Goal: Information Seeking & Learning: Learn about a topic

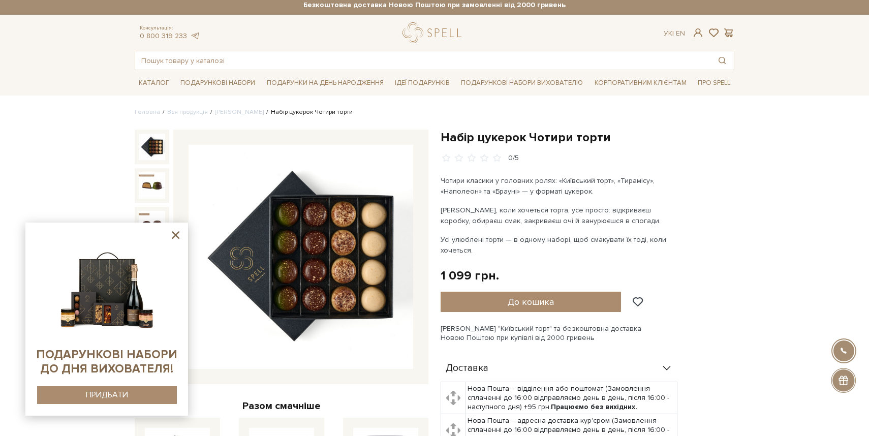
click at [635, 183] on p "Чотири класики у головних ролях: «Київський торт», «Тирамісу», «Наполеон» та «Б…" at bounding box center [560, 185] width 238 height 21
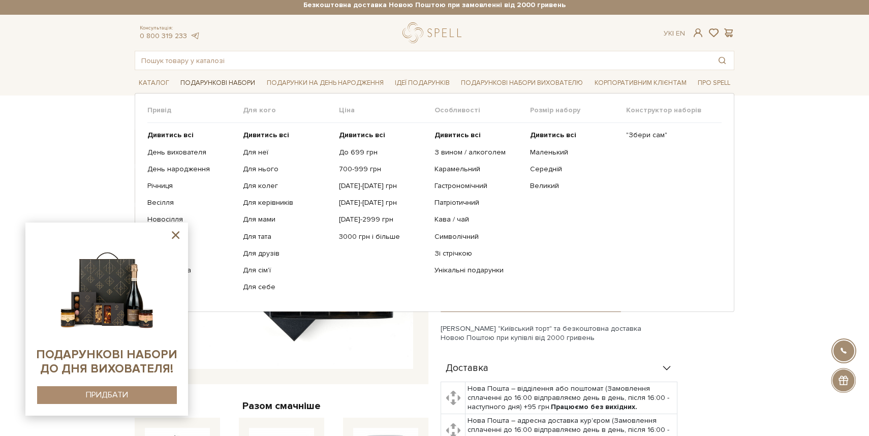
click at [238, 86] on link "Подарункові набори" at bounding box center [217, 83] width 83 height 16
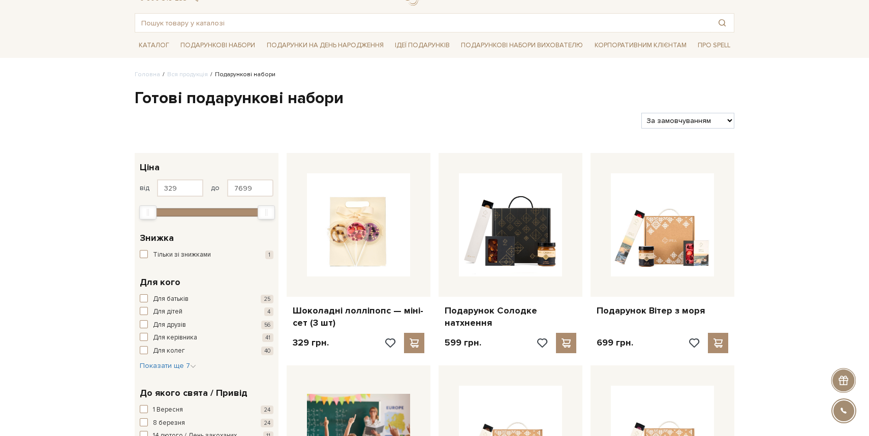
scroll to position [45, 0]
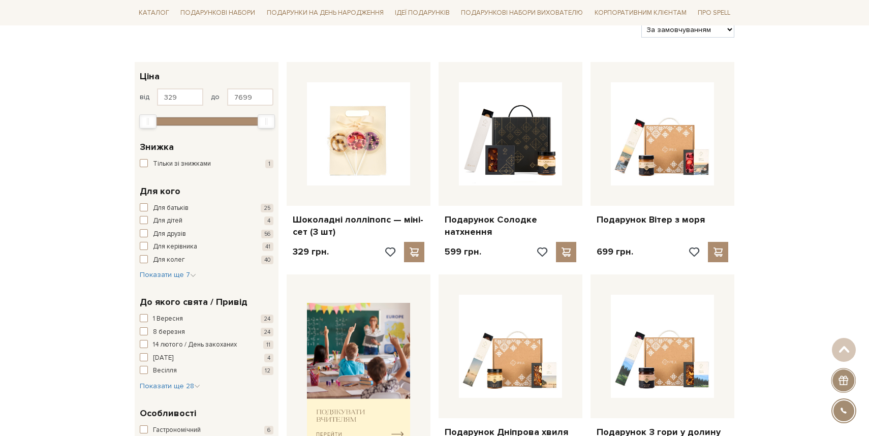
scroll to position [137, 0]
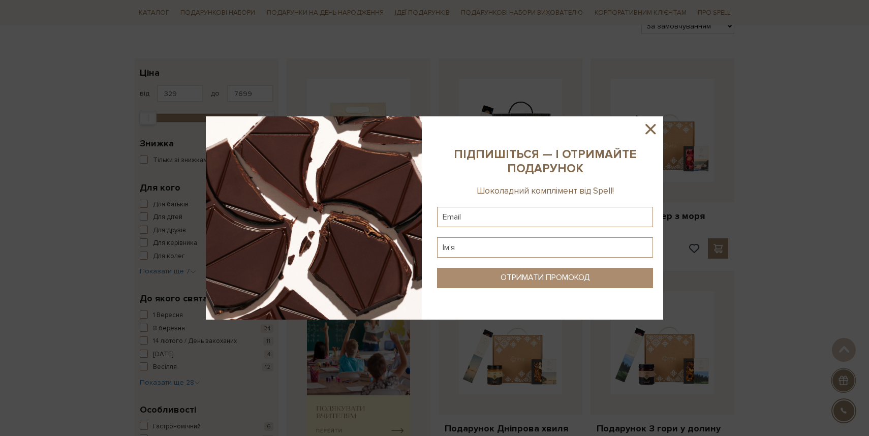
click at [657, 128] on icon at bounding box center [650, 128] width 17 height 17
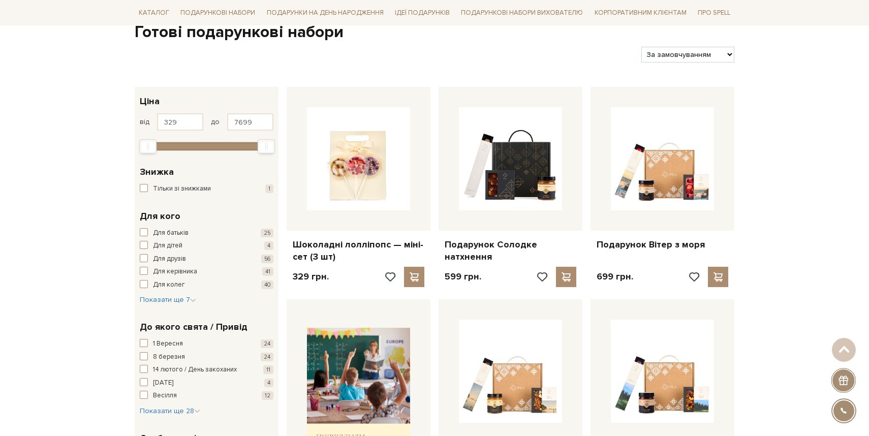
scroll to position [104, 0]
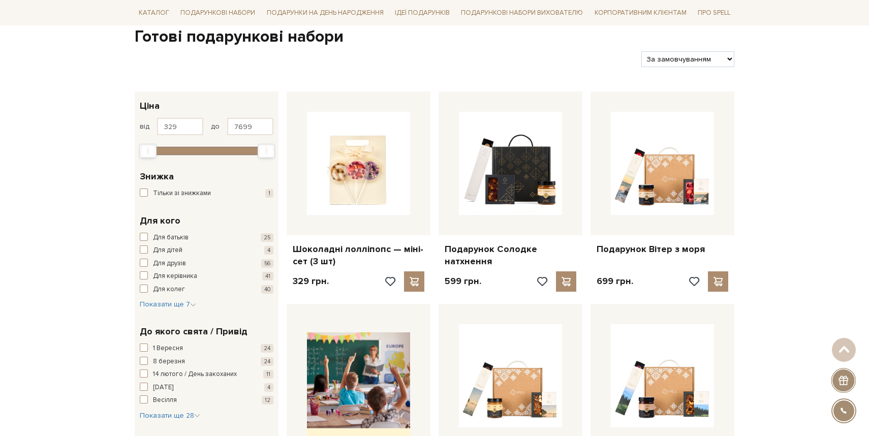
click at [536, 35] on h1 "Готові подарункові набори" at bounding box center [435, 36] width 600 height 21
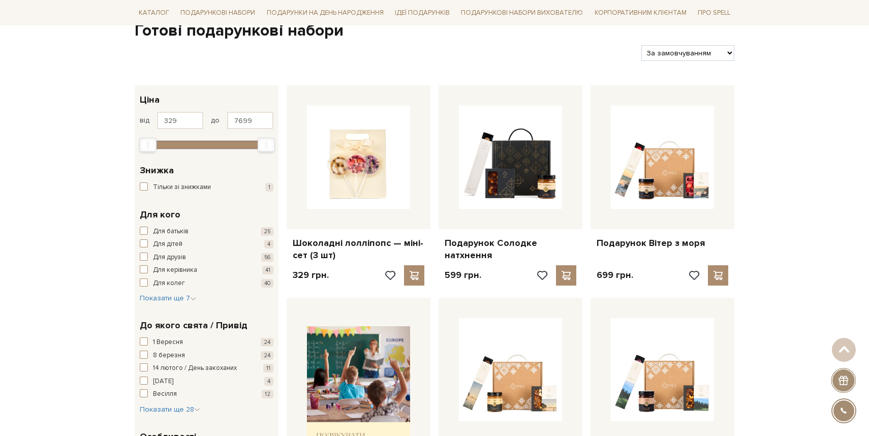
scroll to position [0, 0]
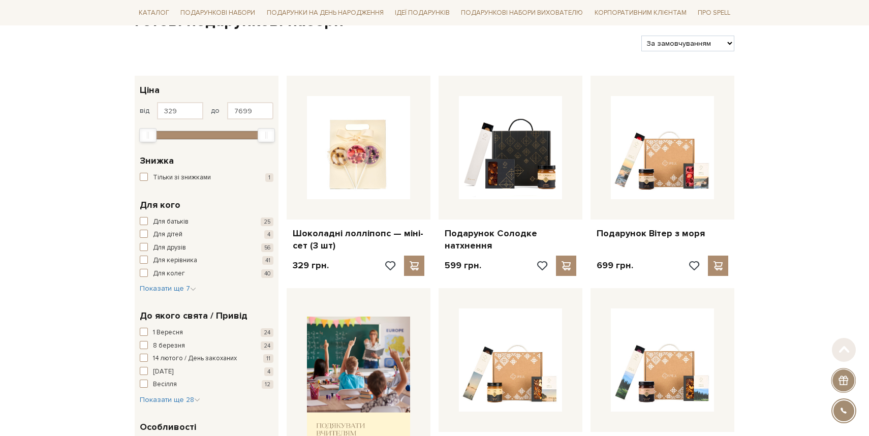
scroll to position [122, 0]
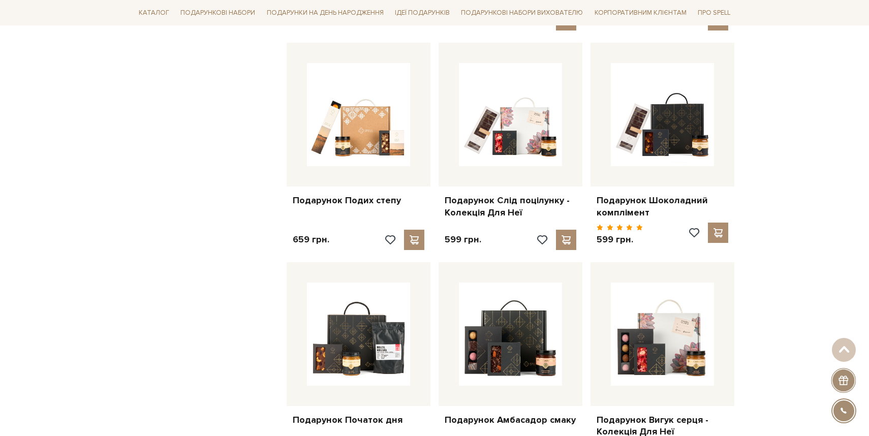
click at [762, 147] on div "Головна Вся продукція Подарункові набори Готові подарункові набори Фільтри За з…" at bounding box center [434, 412] width 869 height 2183
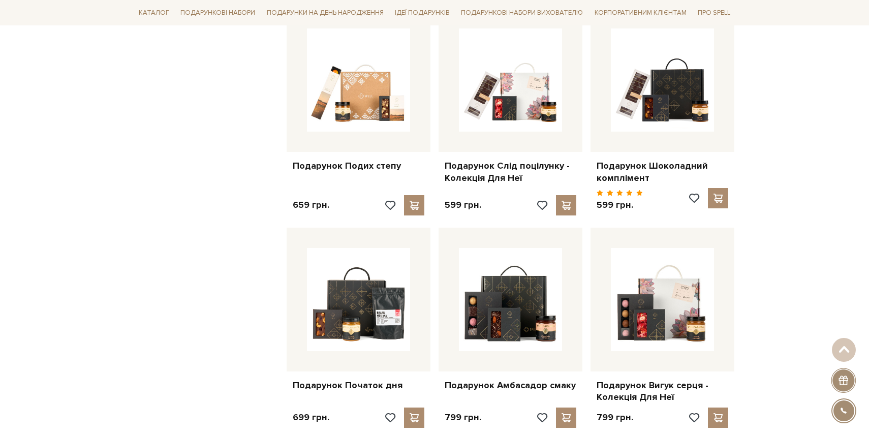
click at [762, 147] on div "Головна Вся продукція Подарункові набори Готові подарункові набори Фільтри За з…" at bounding box center [434, 378] width 869 height 2183
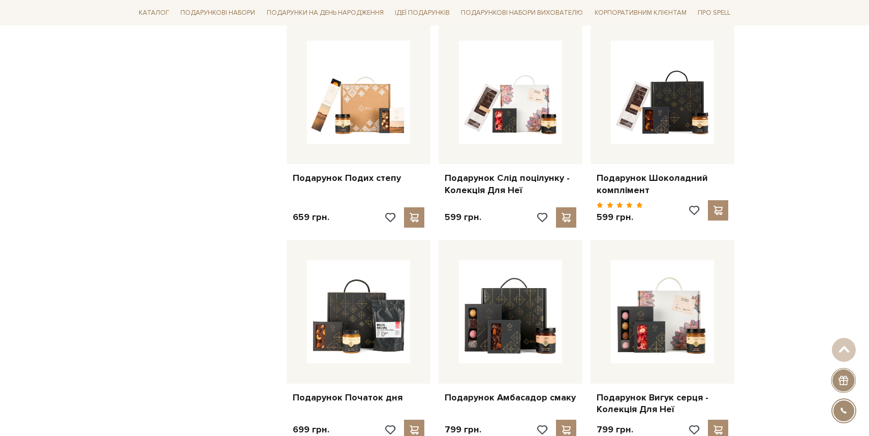
scroll to position [815, 0]
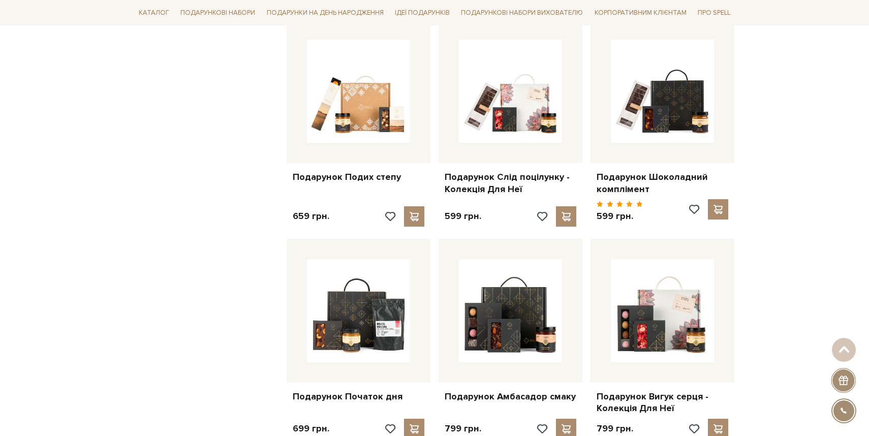
click at [762, 147] on div "Головна Вся продукція Подарункові набори Готові подарункові набори Фільтри За з…" at bounding box center [434, 389] width 869 height 2183
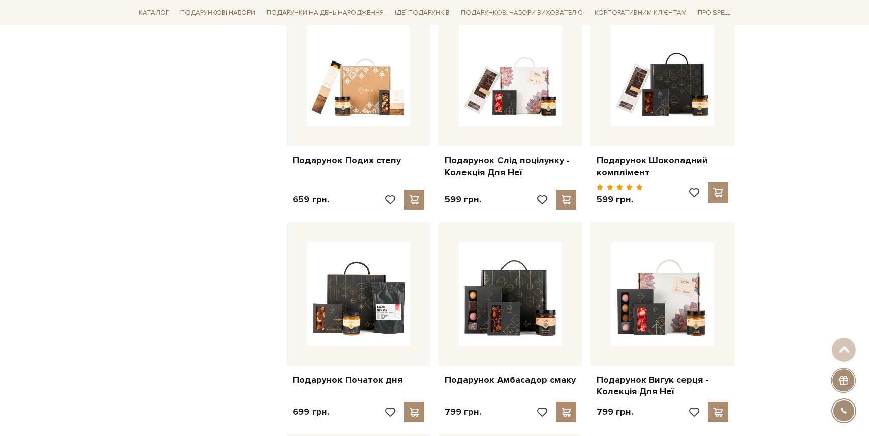
scroll to position [840, 0]
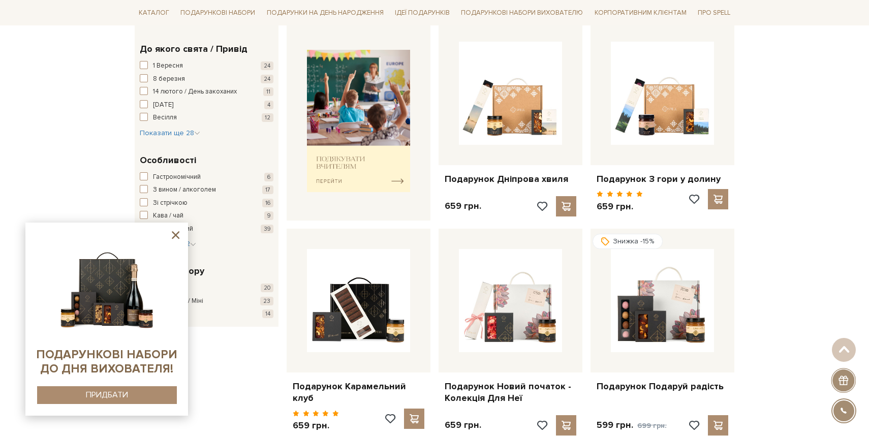
scroll to position [387, 0]
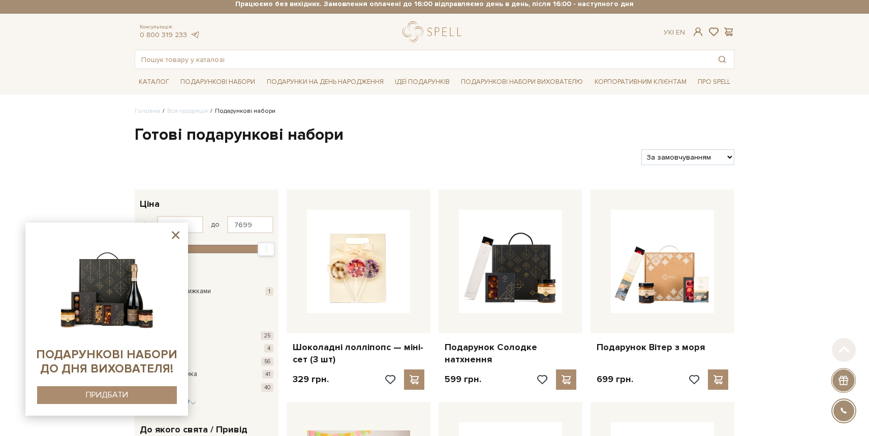
scroll to position [0, 0]
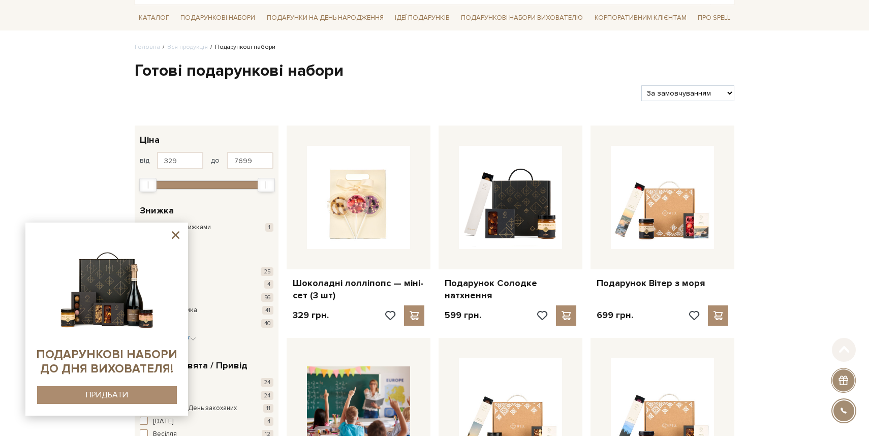
scroll to position [70, 0]
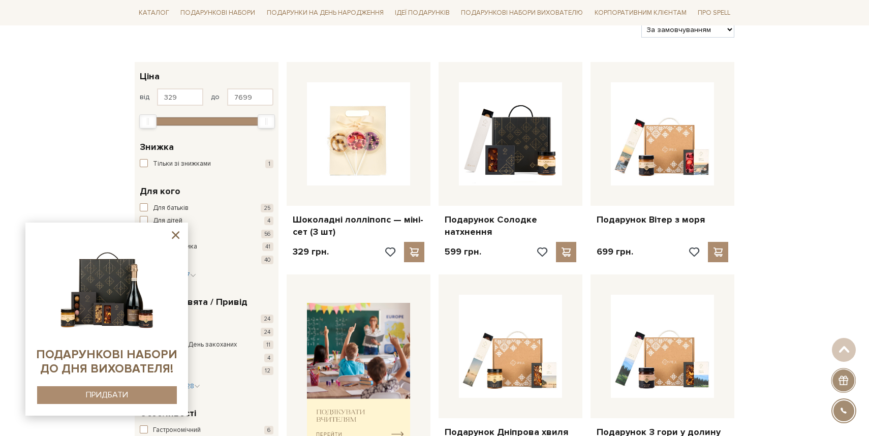
scroll to position [137, 0]
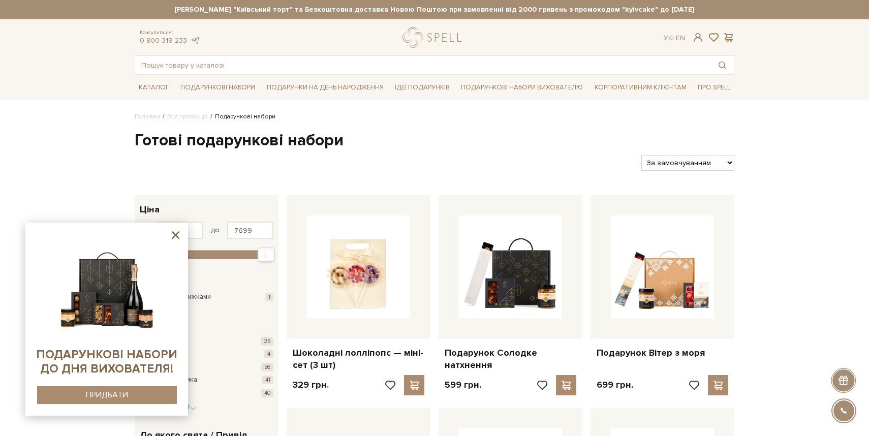
click at [468, 132] on h1 "Готові подарункові набори" at bounding box center [435, 140] width 600 height 21
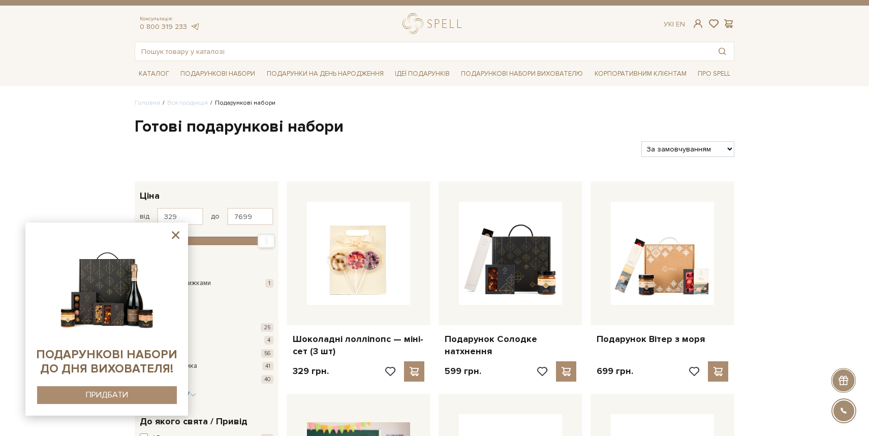
click at [468, 132] on h1 "Готові подарункові набори" at bounding box center [435, 126] width 600 height 21
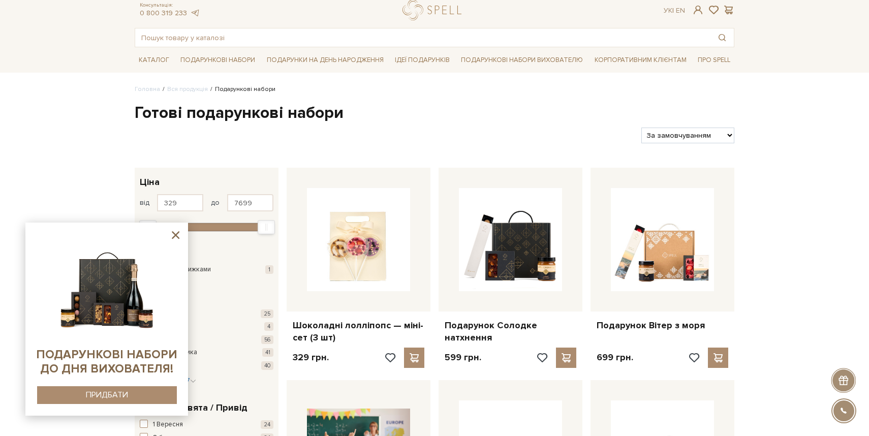
click at [468, 132] on div at bounding box center [384, 136] width 507 height 16
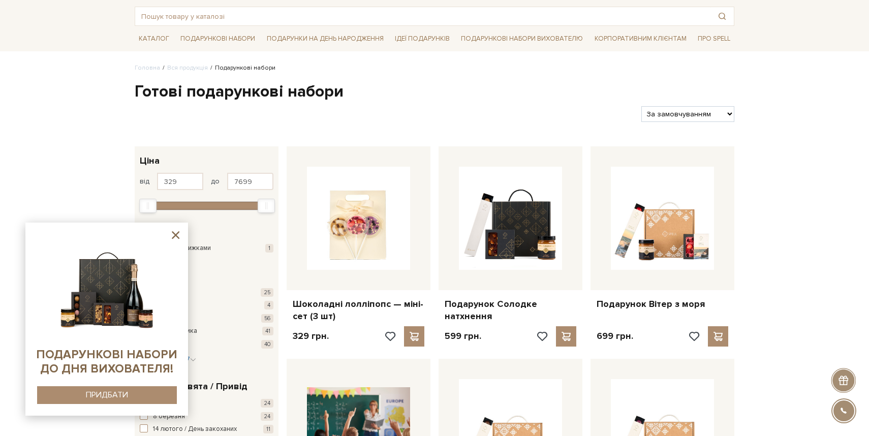
scroll to position [50, 0]
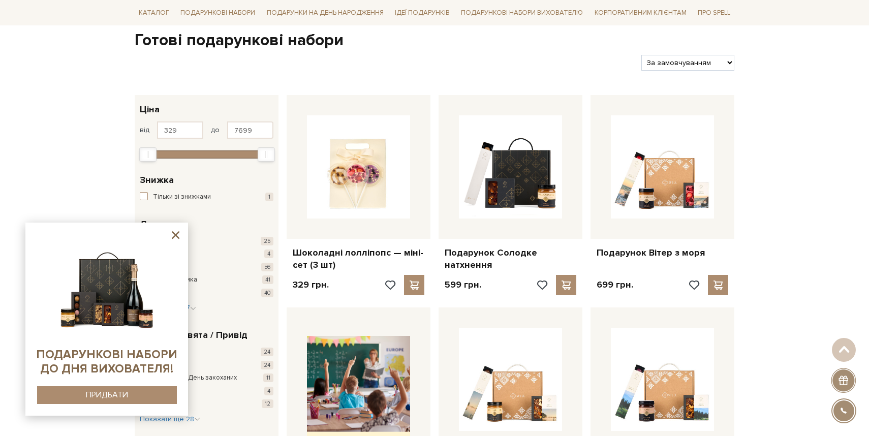
scroll to position [97, 0]
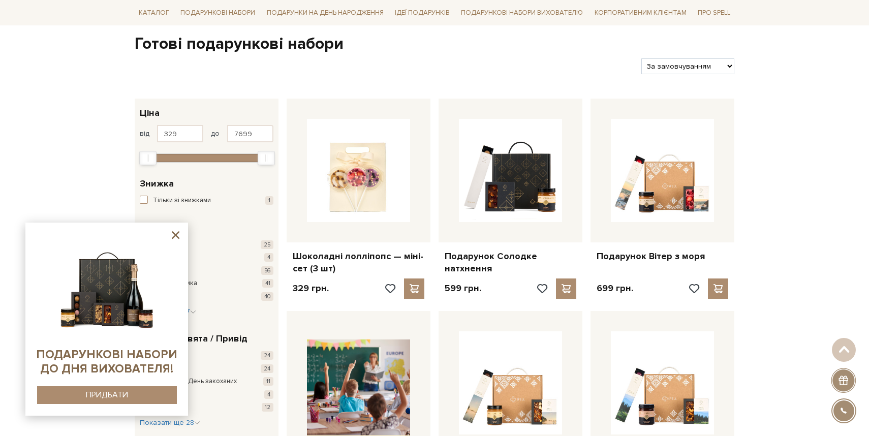
click at [433, 105] on div "Шоколадні лолліпопс — міні-сет (3 шт) 329 грн." at bounding box center [359, 201] width 152 height 204
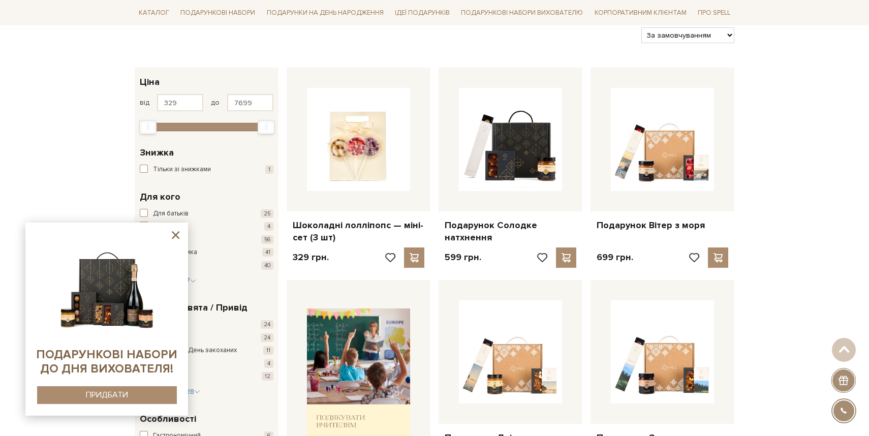
click at [433, 105] on div "Шоколадні лолліпопс — міні-сет (3 шт) 329 грн." at bounding box center [359, 170] width 152 height 204
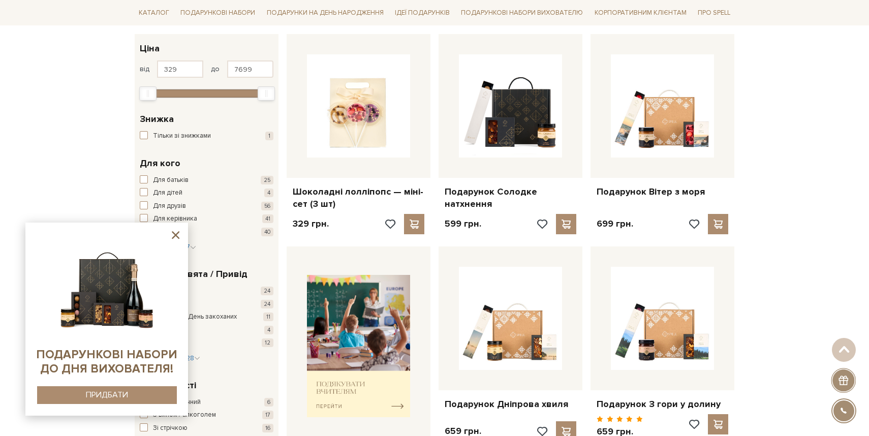
click at [433, 104] on div "Шоколадні лолліпопс — міні-сет (3 шт) 329 грн." at bounding box center [359, 136] width 152 height 204
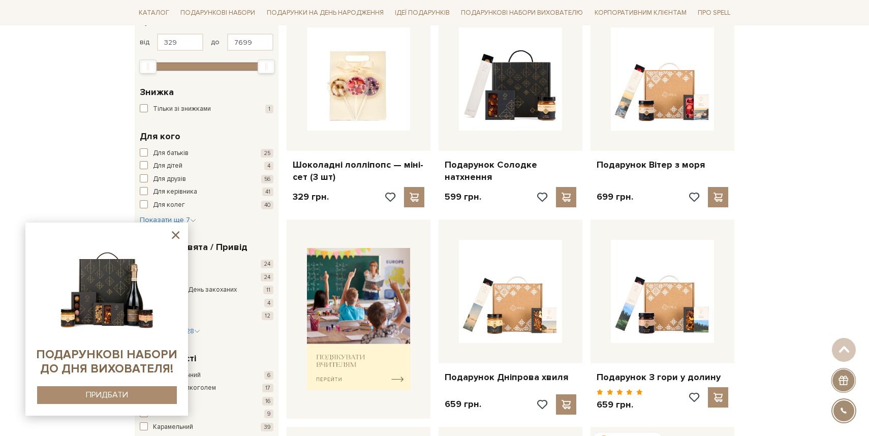
click at [433, 105] on div "Шоколадні лолліпопс — міні-сет (3 шт) 329 грн." at bounding box center [359, 109] width 152 height 204
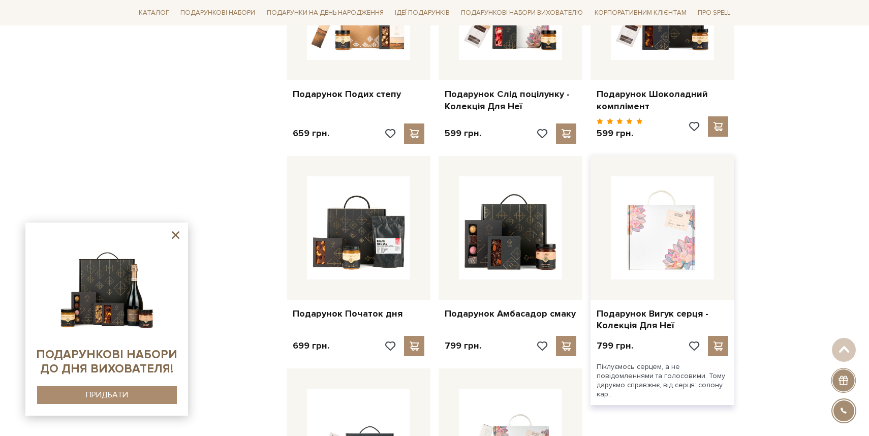
scroll to position [897, 0]
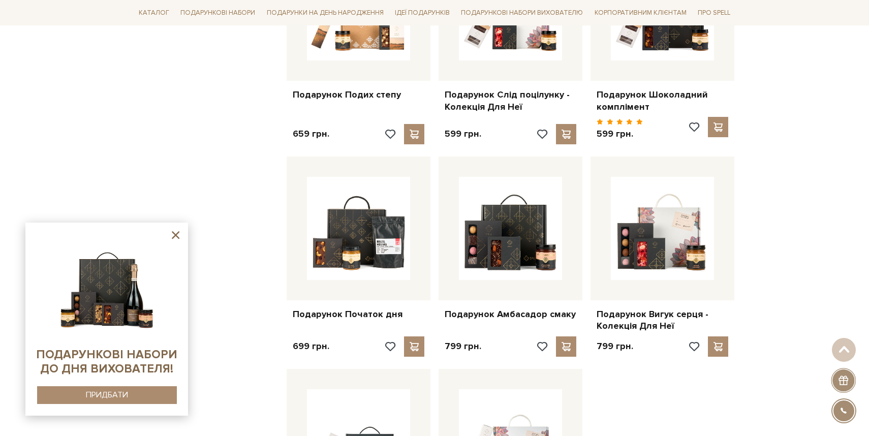
click at [819, 290] on div "Головна Вся продукція Подарункові набори Готові подарункові набори Фільтри За з…" at bounding box center [434, 306] width 869 height 2183
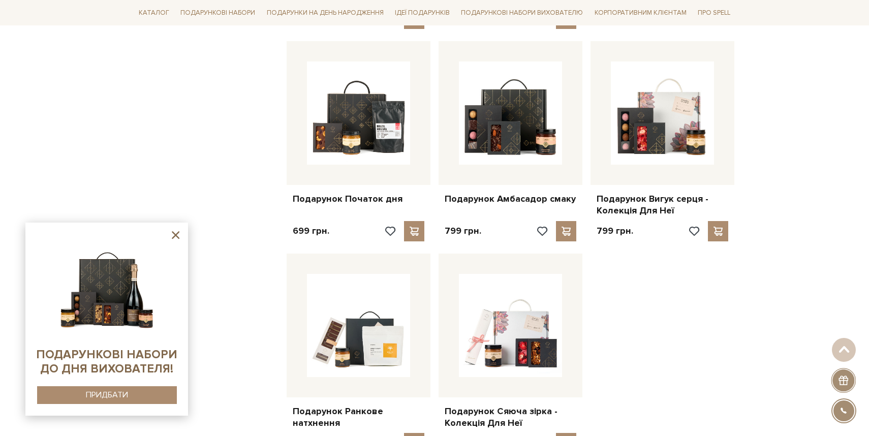
scroll to position [1048, 0]
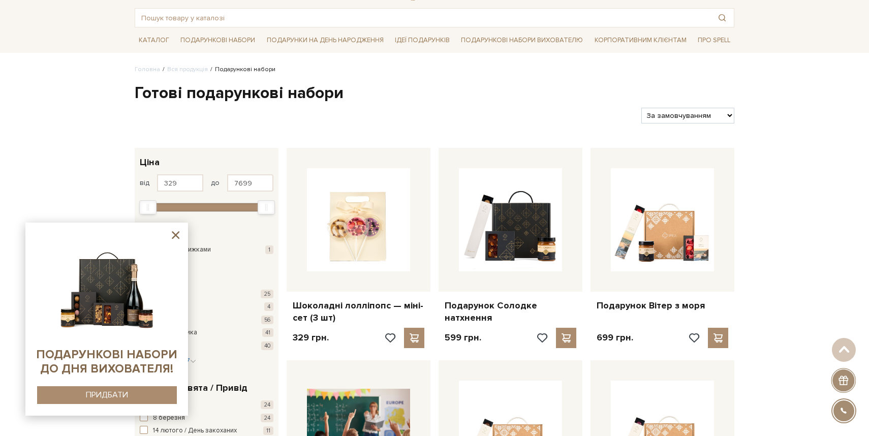
scroll to position [25, 0]
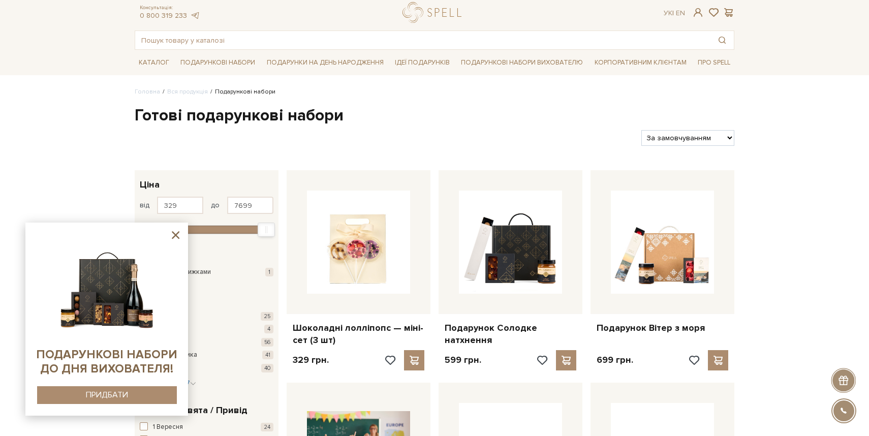
click at [179, 236] on icon at bounding box center [175, 235] width 13 height 13
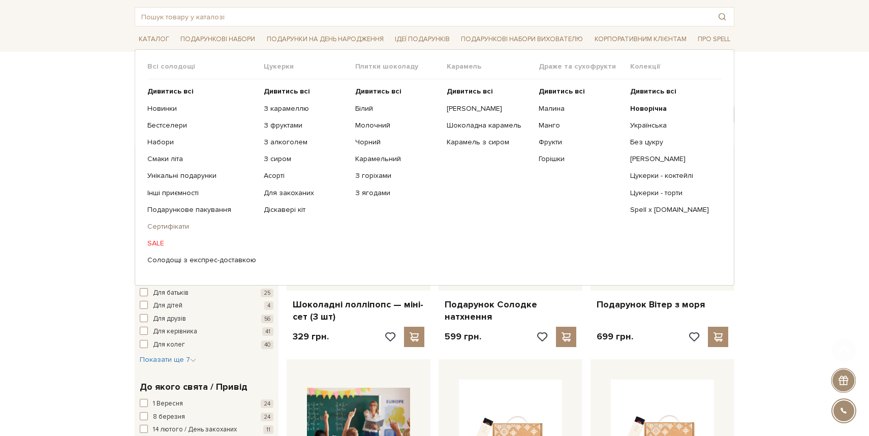
scroll to position [67, 0]
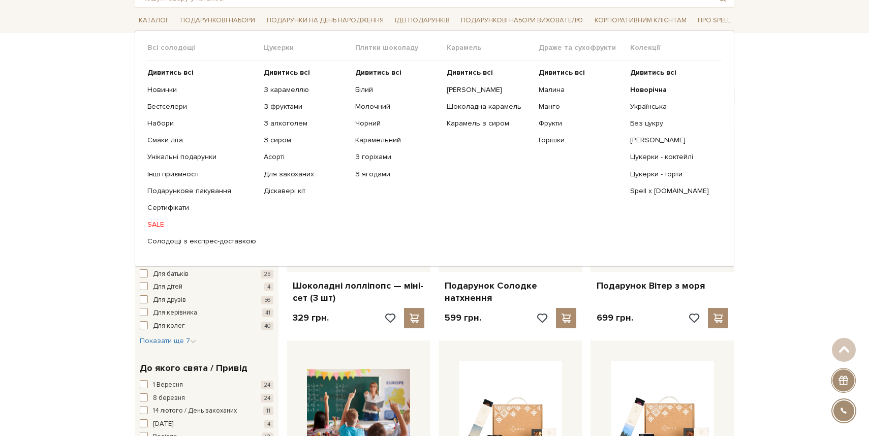
click at [448, 209] on ul "Дивитись всі Солона карамель Шоколадна карамель Карамель з сиром" at bounding box center [492, 156] width 91 height 193
click at [656, 194] on link "Spell x [DOMAIN_NAME]" at bounding box center [672, 191] width 84 height 9
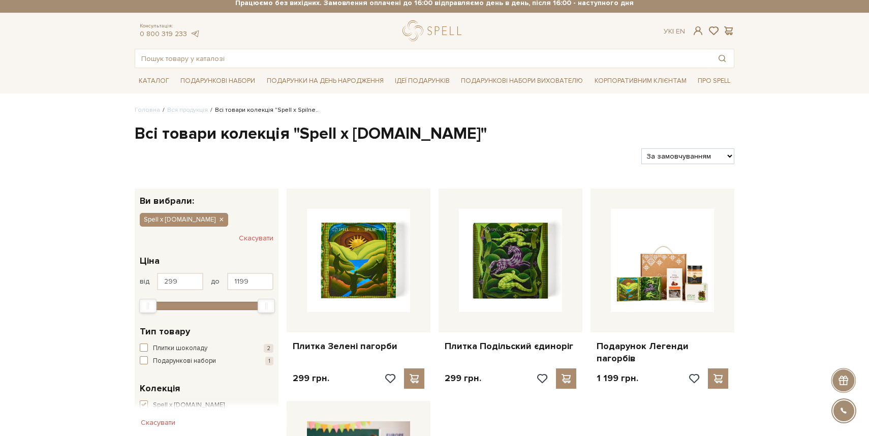
scroll to position [8, 0]
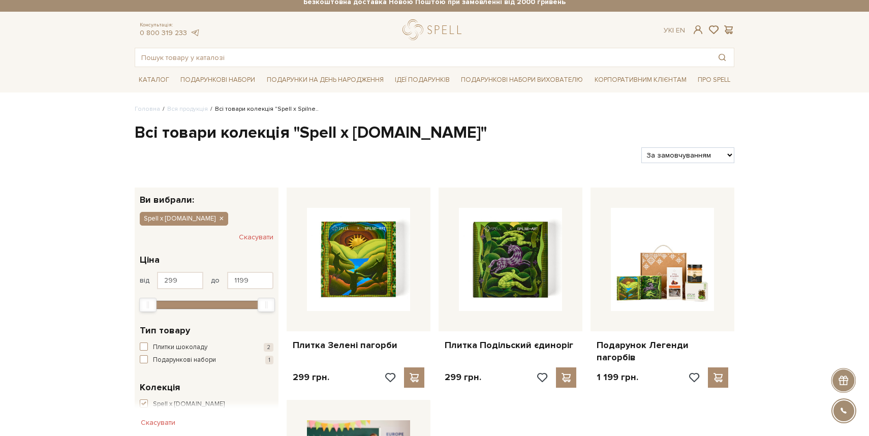
click at [665, 394] on div "Плитка Зелені пагорби 299 грн." at bounding box center [511, 381] width 456 height 404
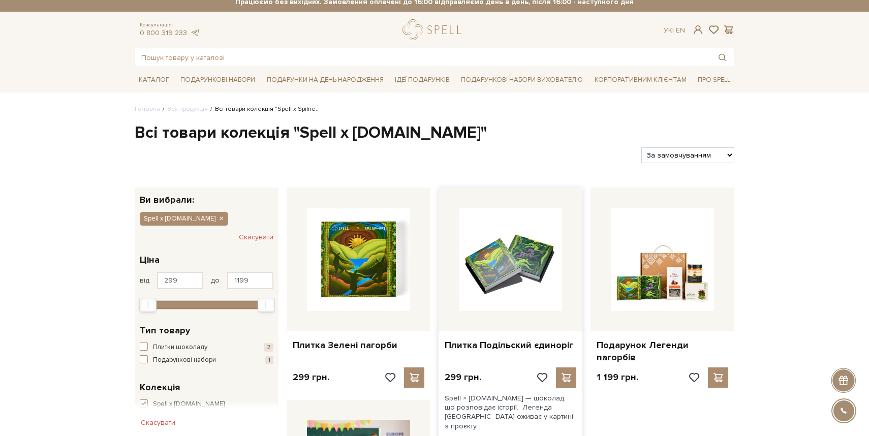
click at [519, 238] on img at bounding box center [510, 259] width 103 height 103
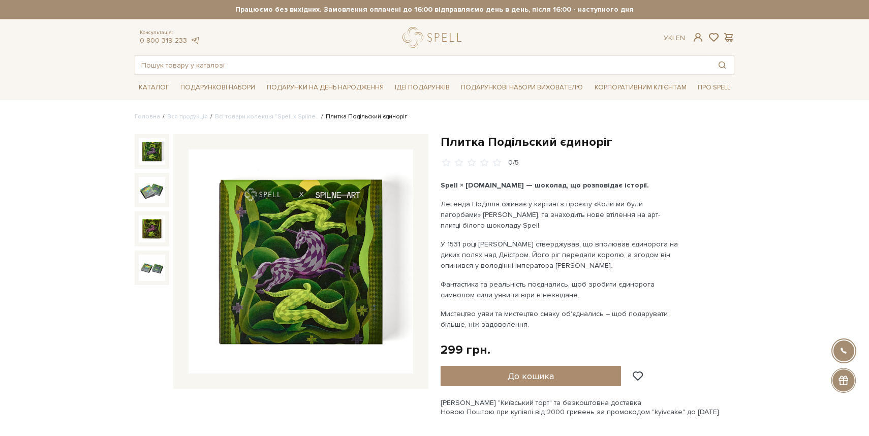
click at [519, 239] on p "У 1531 році [PERSON_NAME] стверджував, що вполював єдинорога на диких полях над…" at bounding box center [560, 255] width 238 height 32
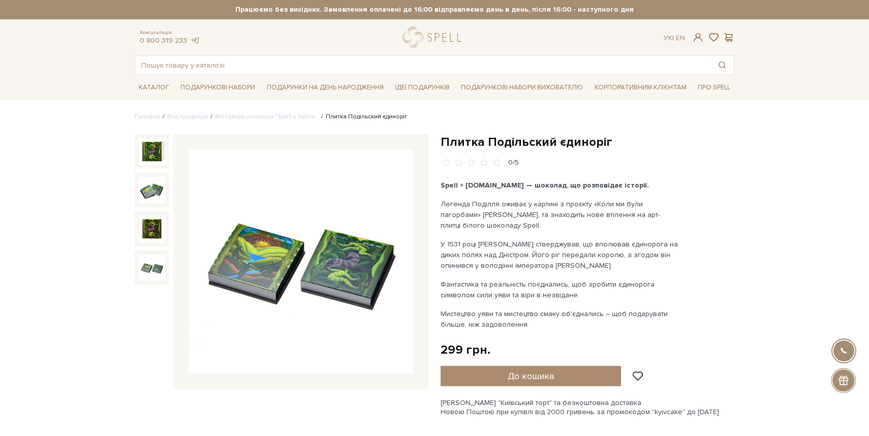
click at [157, 273] on img at bounding box center [152, 268] width 26 height 26
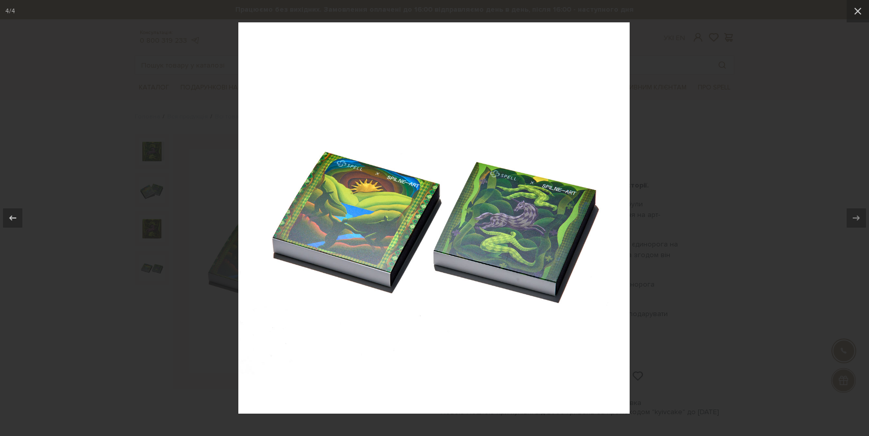
click at [99, 204] on div at bounding box center [434, 218] width 869 height 436
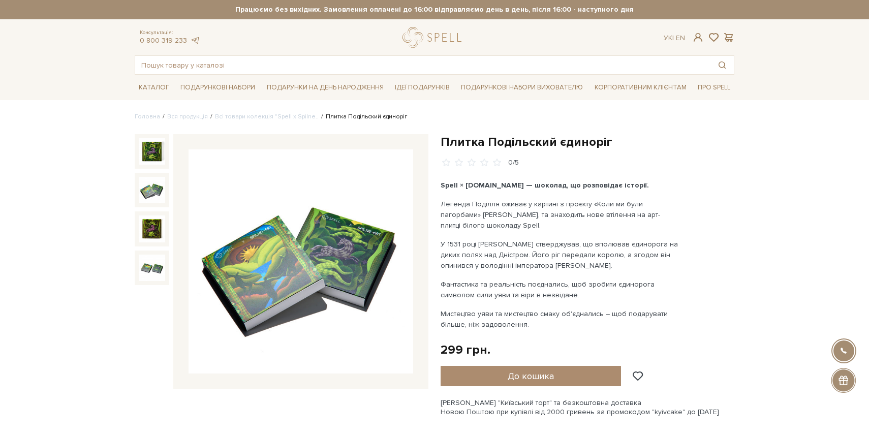
click at [141, 188] on img at bounding box center [152, 190] width 26 height 26
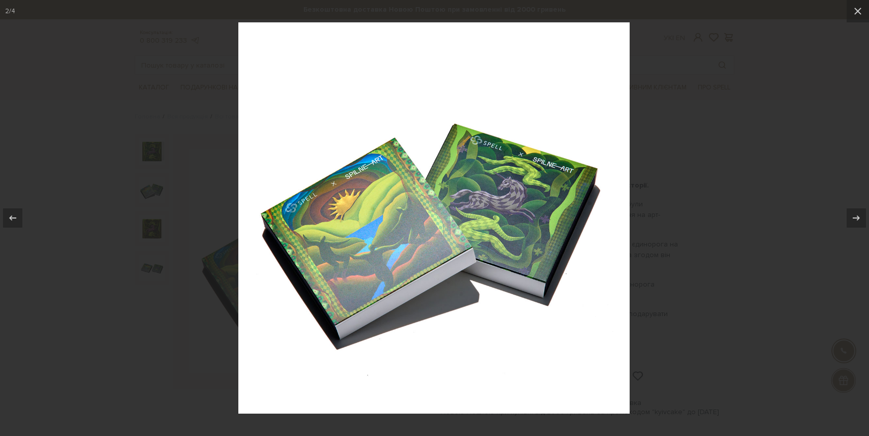
click at [132, 222] on div at bounding box center [434, 218] width 869 height 436
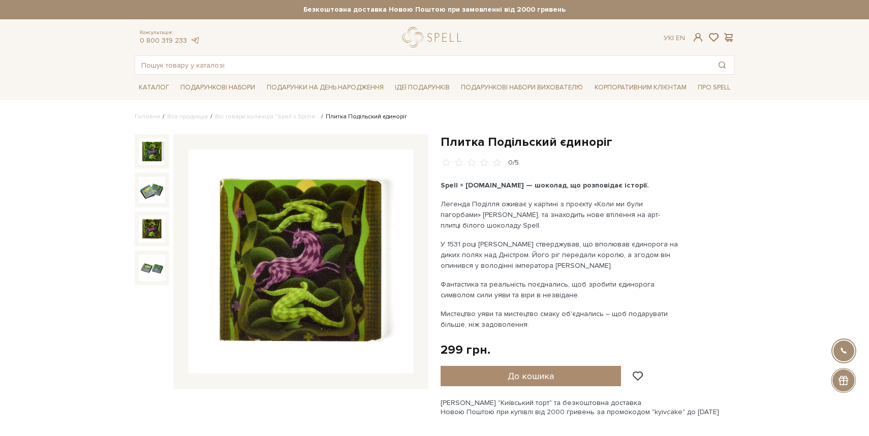
click at [149, 226] on img at bounding box center [152, 228] width 26 height 26
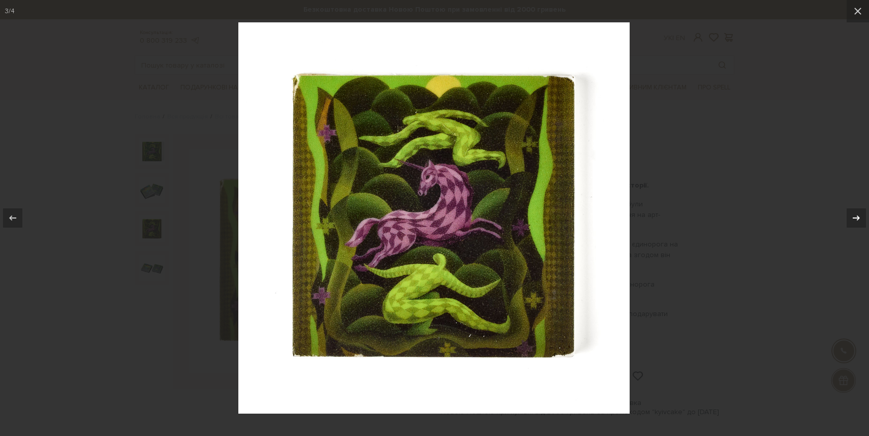
click at [856, 220] on icon at bounding box center [856, 218] width 12 height 12
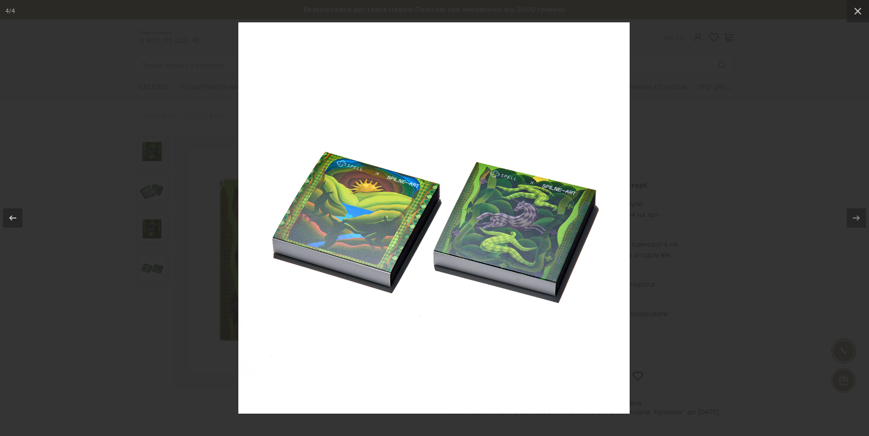
click at [743, 258] on div at bounding box center [434, 218] width 869 height 436
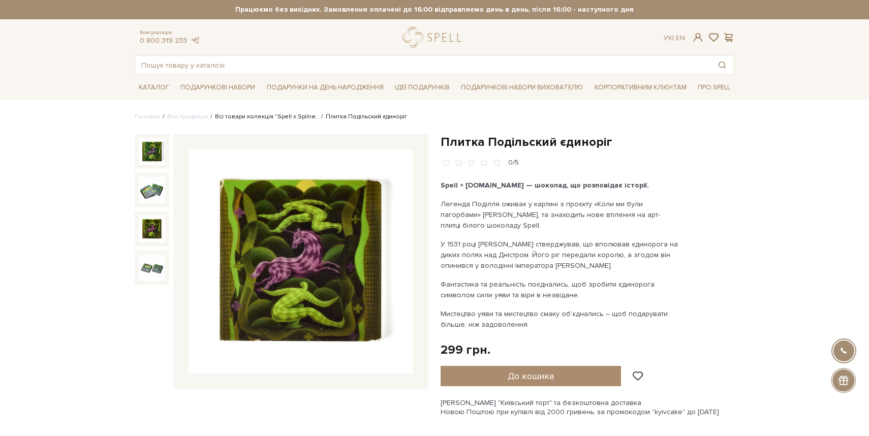
click at [293, 118] on link "Всі товари колекція "Spell x Spilne.." at bounding box center [267, 117] width 104 height 8
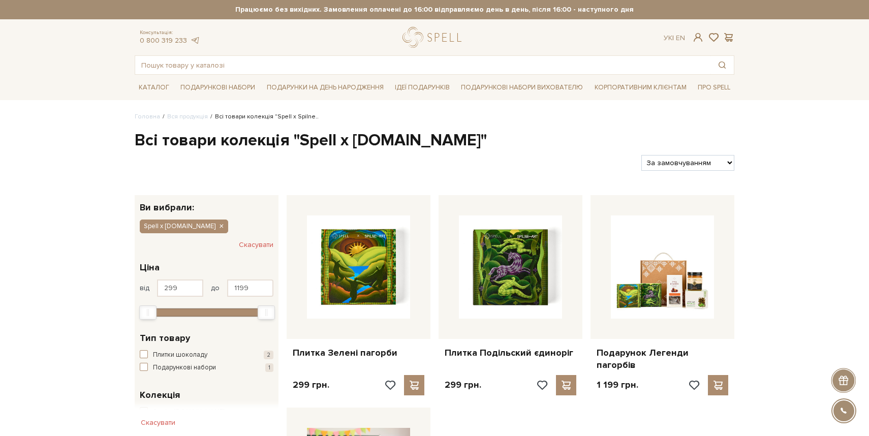
click at [497, 131] on h1 "Всі товари колекція "Spell x Spilne.Art"" at bounding box center [435, 140] width 600 height 21
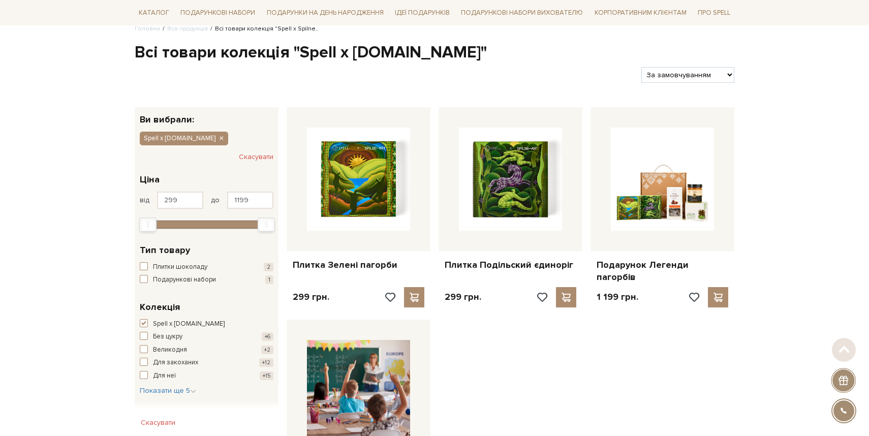
scroll to position [90, 0]
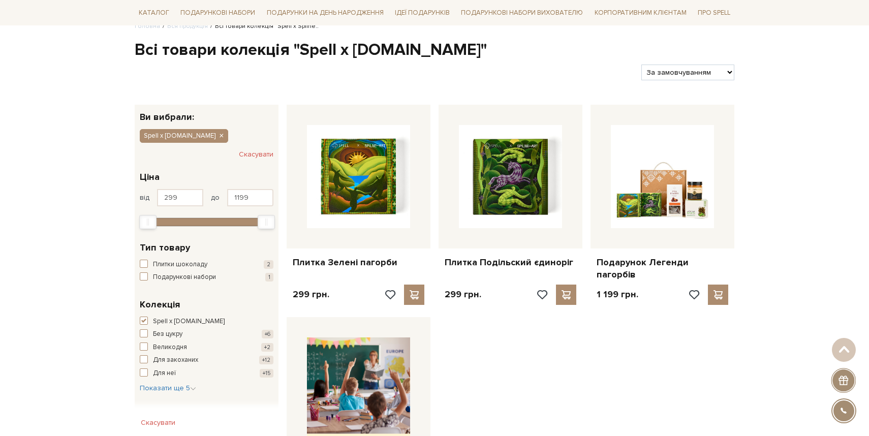
click at [647, 350] on div "Плитка Зелені пагорби 299 грн." at bounding box center [511, 299] width 456 height 404
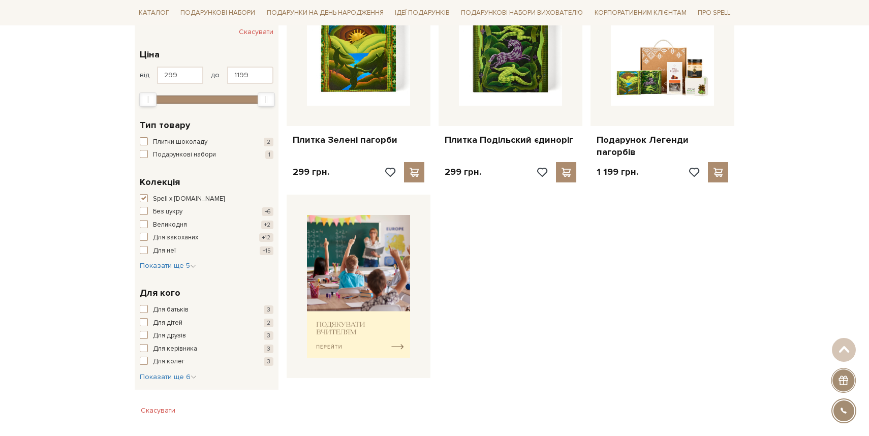
scroll to position [216, 0]
